Goal: Obtain resource: Download file/media

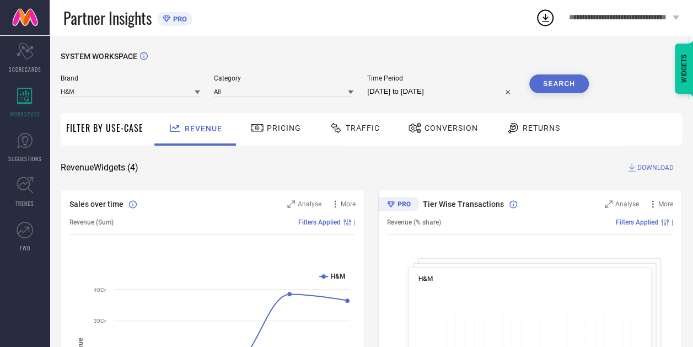
click at [409, 94] on input "[DATE] to [DATE]" at bounding box center [441, 91] width 148 height 13
select select "7"
select select "2025"
select select "8"
select select "2025"
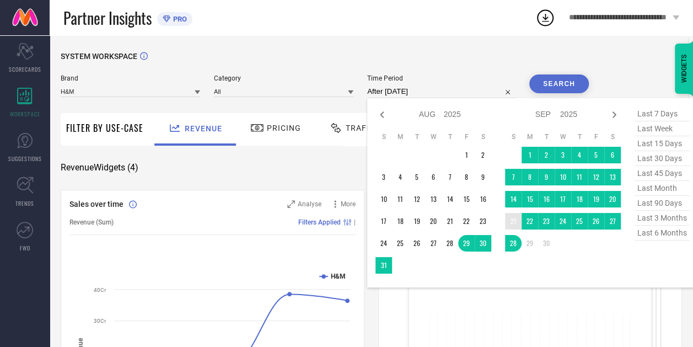
click at [510, 222] on td "21" at bounding box center [513, 221] width 17 height 17
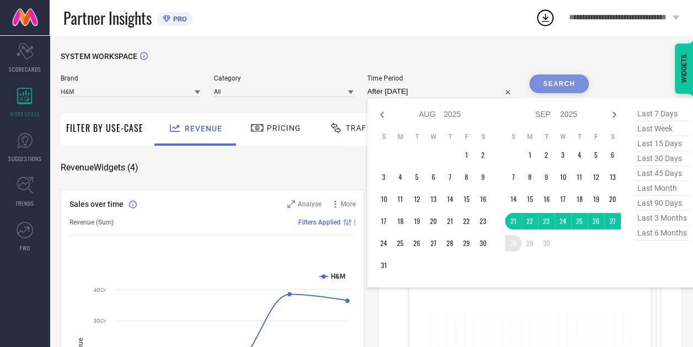
type input "[DATE] to [DATE]"
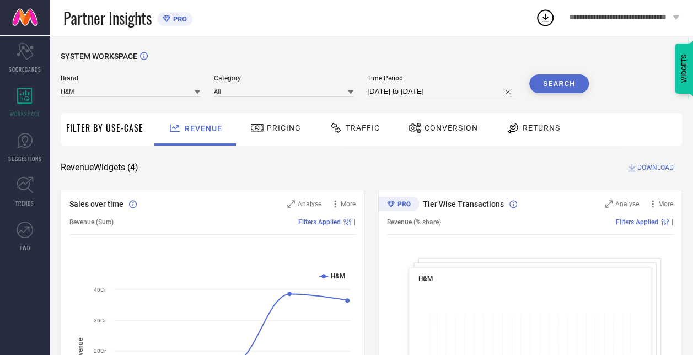
click at [567, 92] on button "Search" at bounding box center [559, 83] width 60 height 19
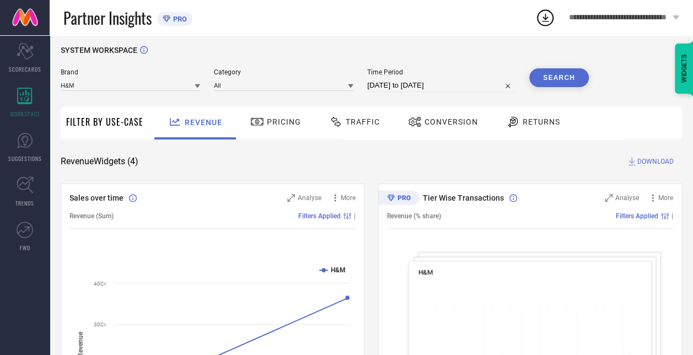
scroll to position [6, 0]
select select "8"
select select "2025"
select select "9"
select select "2025"
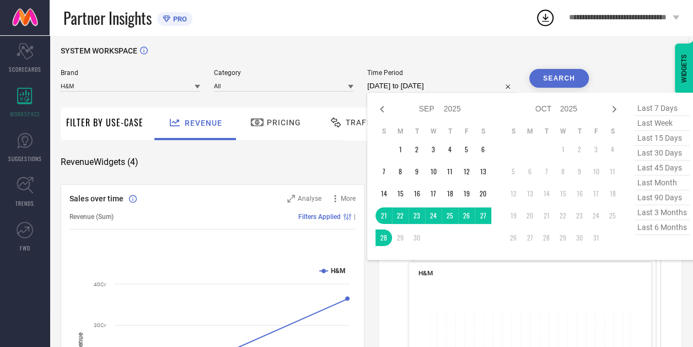
click at [396, 83] on input "[DATE] to [DATE]" at bounding box center [441, 85] width 148 height 13
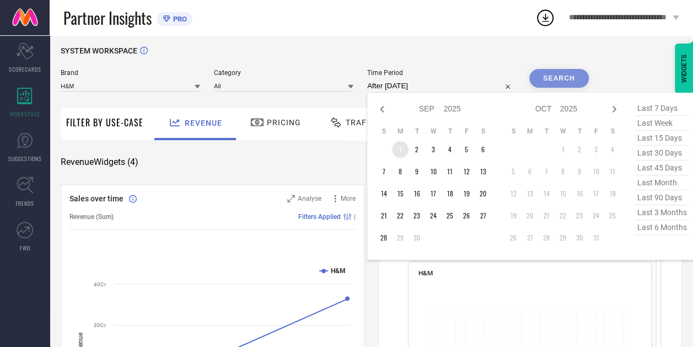
click at [399, 151] on td "1" at bounding box center [400, 149] width 17 height 17
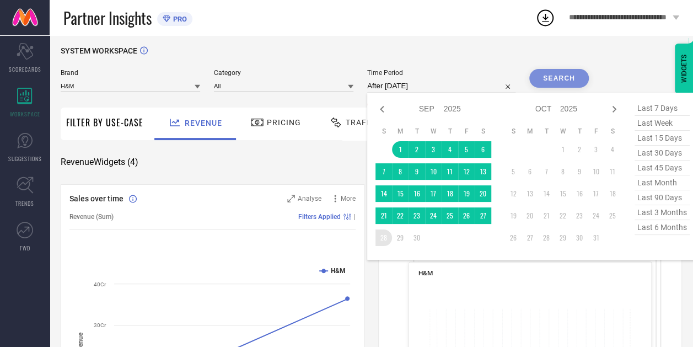
type input "[DATE] to [DATE]"
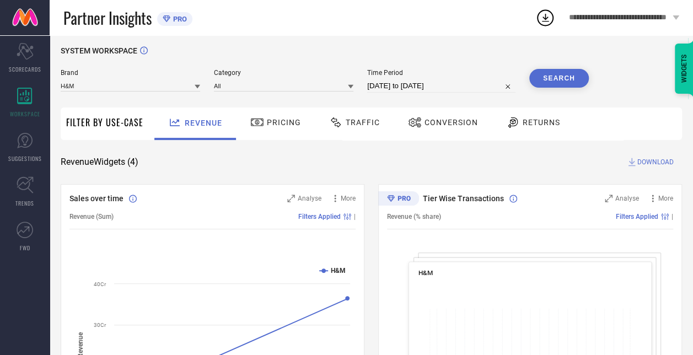
click at [557, 76] on button "Search" at bounding box center [559, 78] width 60 height 19
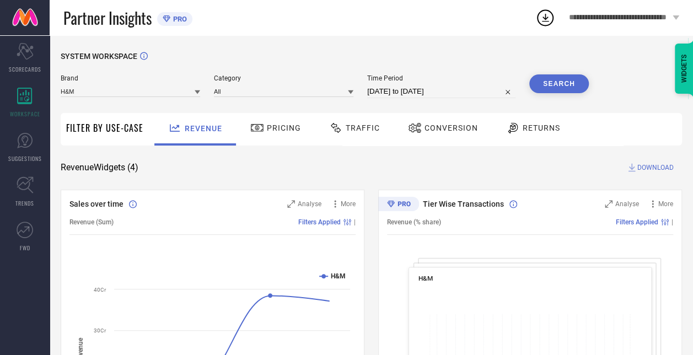
click at [644, 165] on span "DOWNLOAD" at bounding box center [656, 167] width 36 height 11
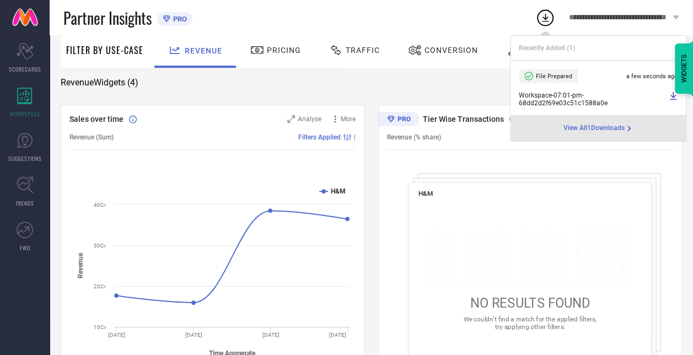
scroll to position [77, 0]
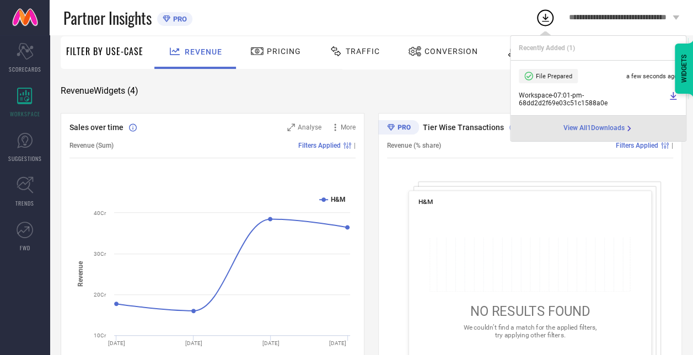
click at [391, 104] on div "SYSTEM WORKSPACE Brand H&M Category All Time Period [DATE] to [DATE] Search Fil…" at bounding box center [372, 326] width 622 height 703
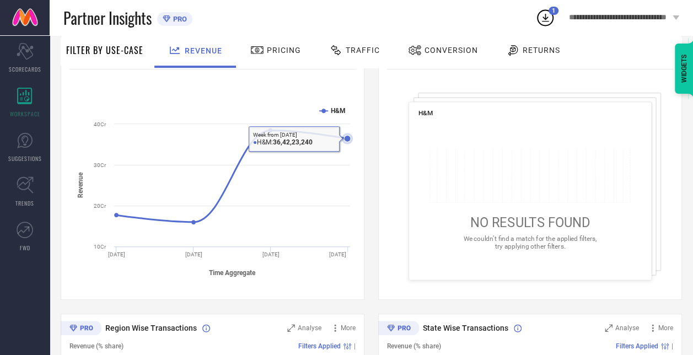
scroll to position [167, 0]
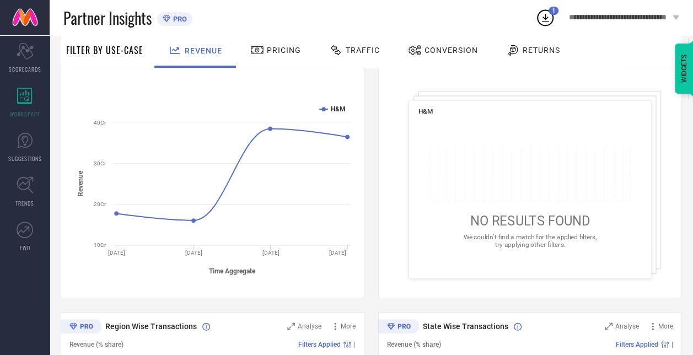
click at [548, 23] on icon at bounding box center [545, 18] width 20 height 20
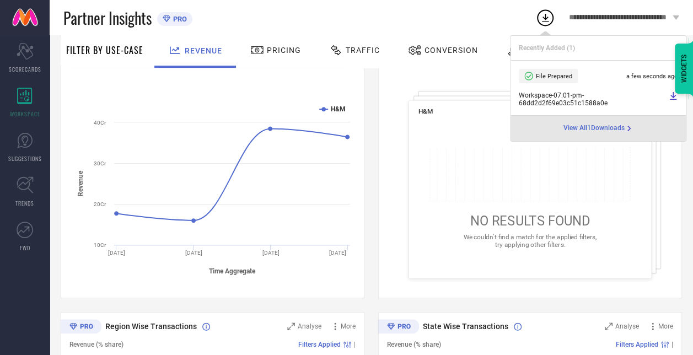
click at [564, 99] on span "Workspace - 07:01-pm - 68dd2d2f69e03c51c1588a0e" at bounding box center [592, 99] width 147 height 15
click at [673, 101] on link at bounding box center [673, 99] width 9 height 15
